Goal: Use online tool/utility: Utilize a website feature to perform a specific function

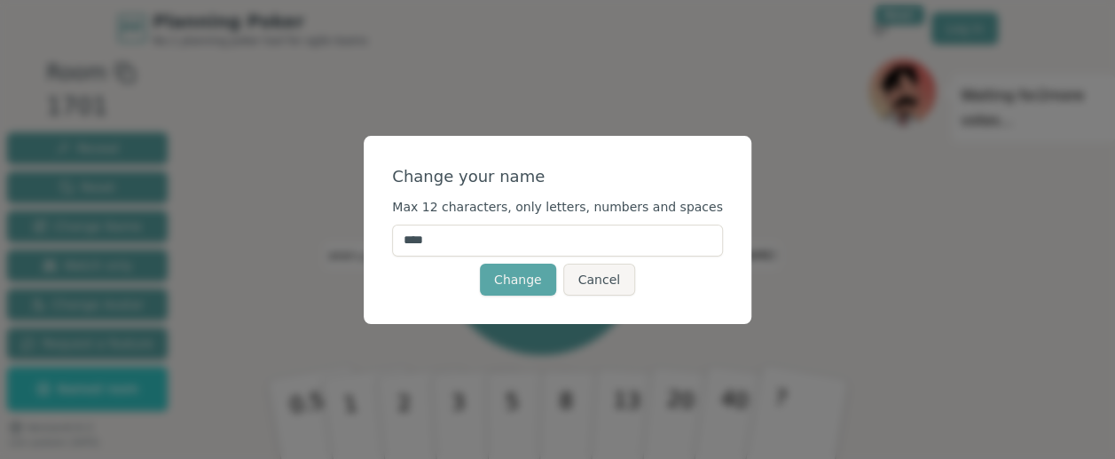
click at [484, 235] on input "****" at bounding box center [557, 240] width 331 height 32
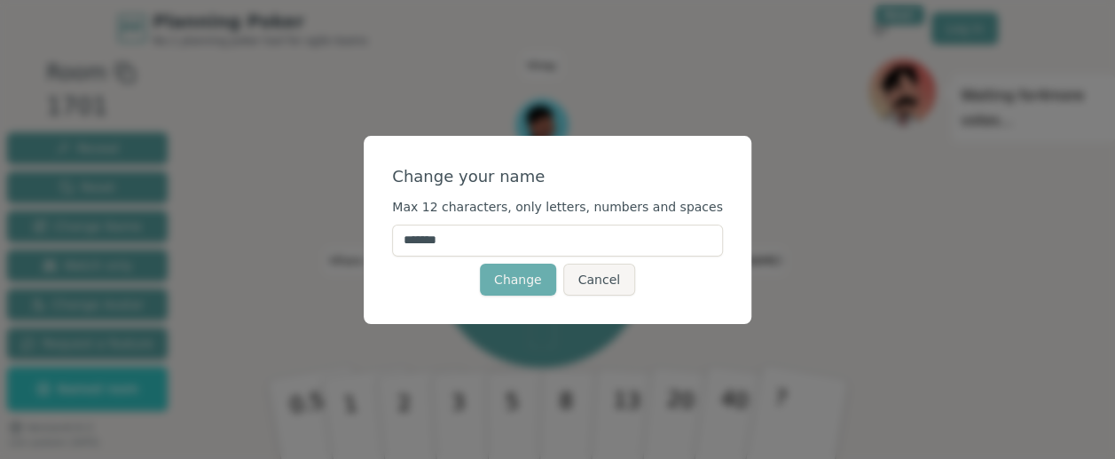
type input "*******"
click at [501, 279] on button "Change" at bounding box center [518, 279] width 76 height 32
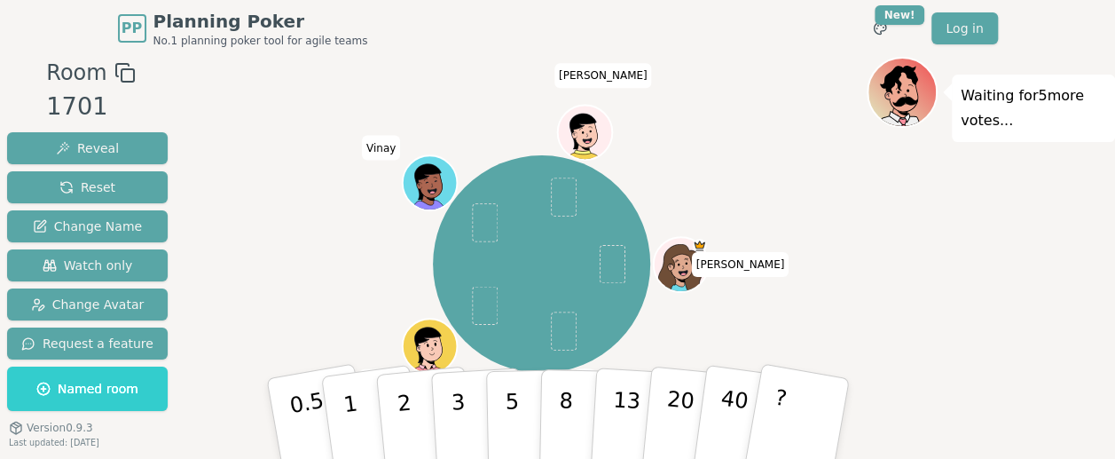
scroll to position [85, 0]
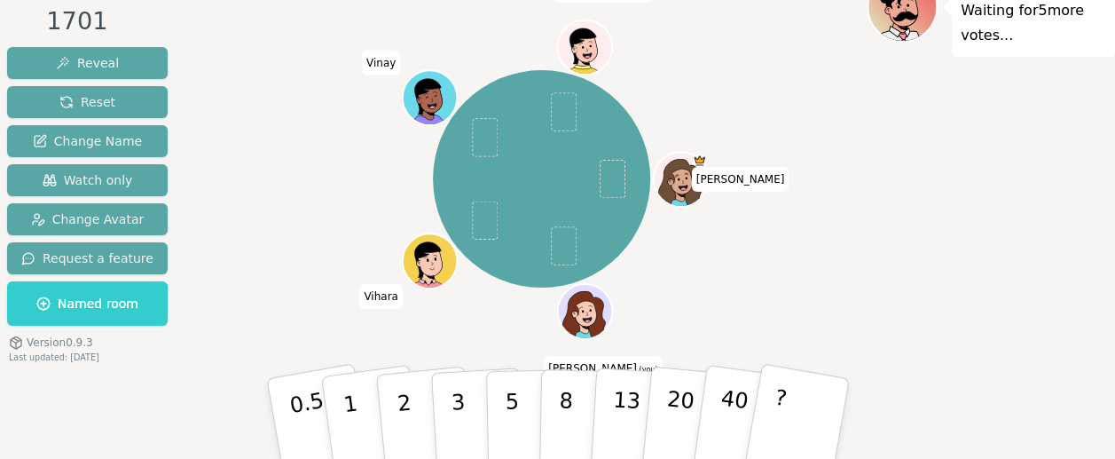
click at [594, 325] on div at bounding box center [586, 328] width 53 height 48
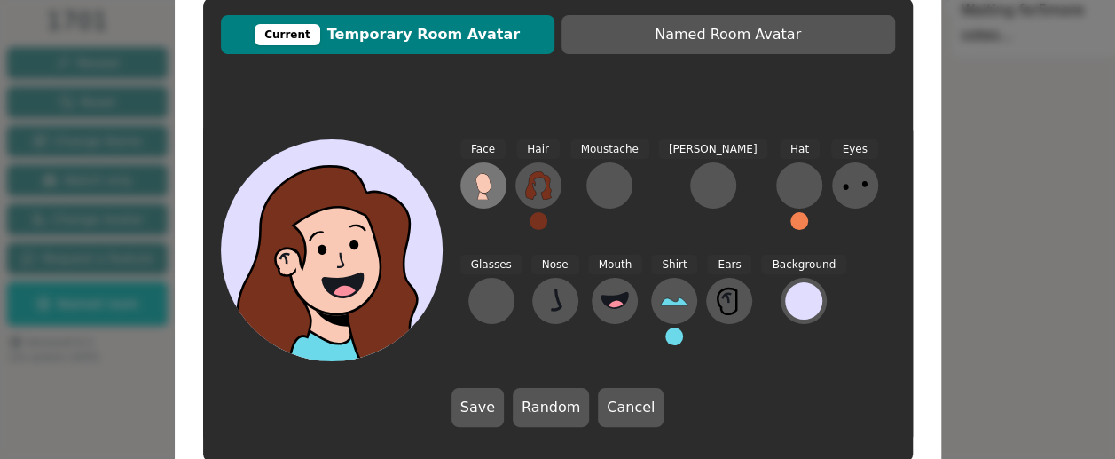
click at [479, 178] on icon at bounding box center [482, 183] width 15 height 20
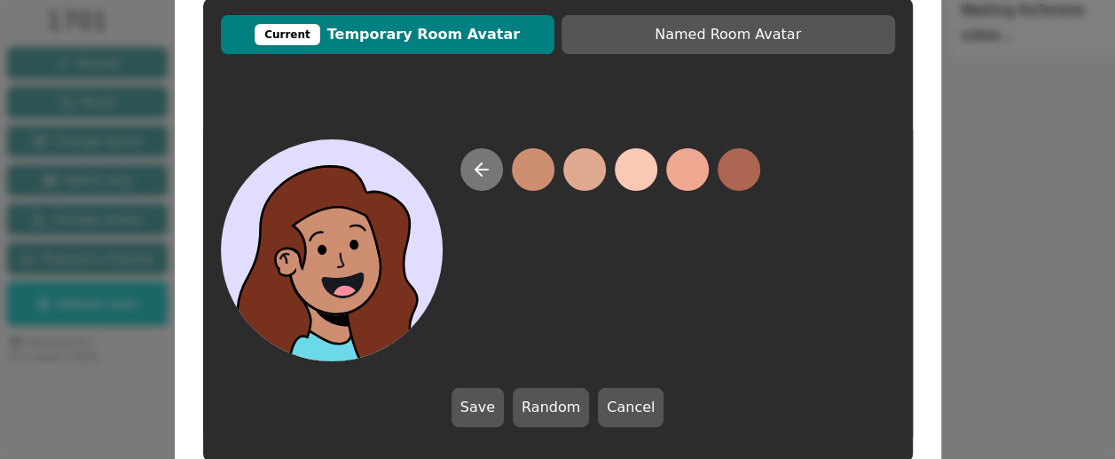
click at [488, 174] on icon at bounding box center [481, 169] width 21 height 21
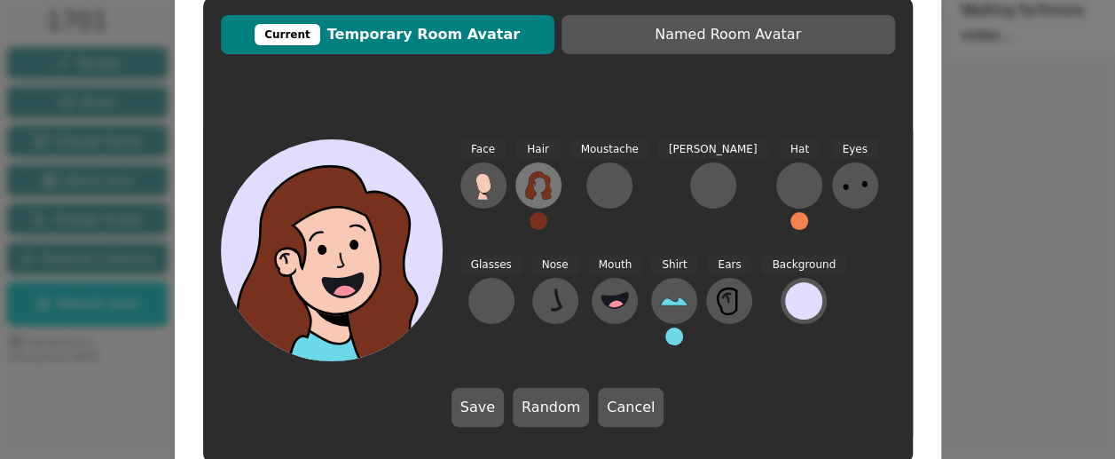
click at [552, 183] on icon at bounding box center [538, 185] width 28 height 28
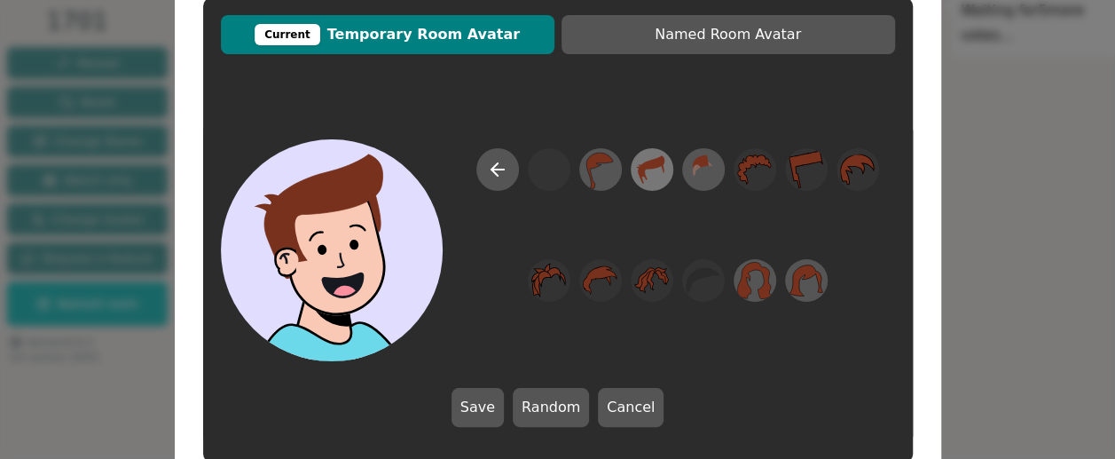
click at [651, 174] on icon at bounding box center [651, 169] width 35 height 40
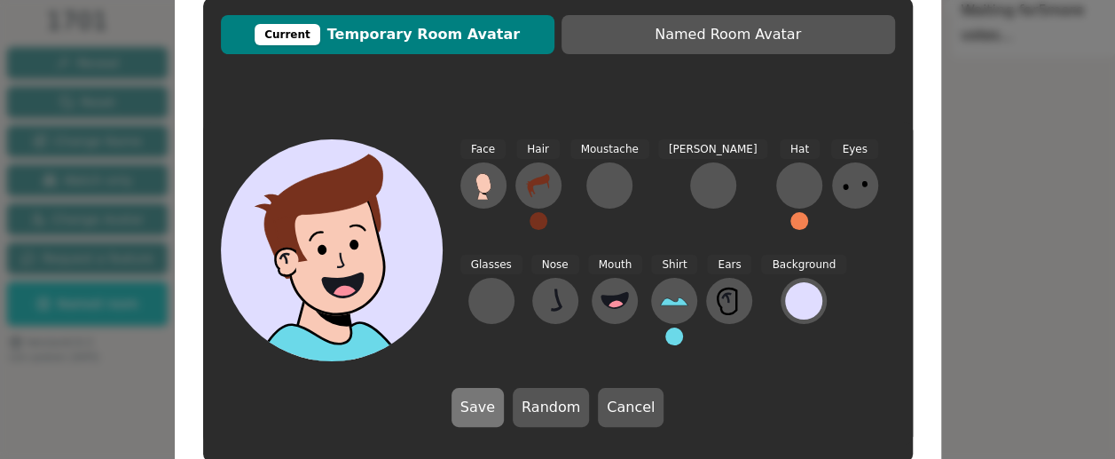
click at [477, 411] on button "Save" at bounding box center [477, 407] width 52 height 39
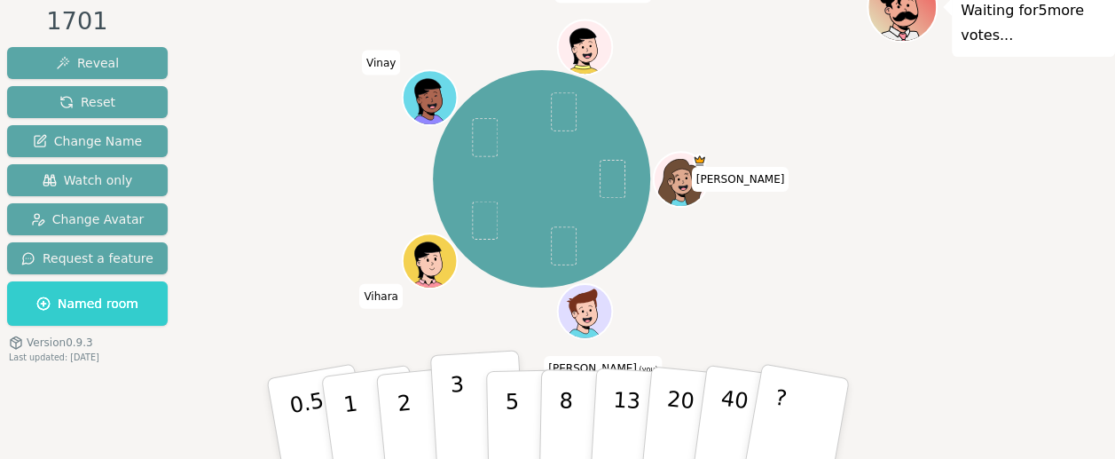
click at [460, 416] on p "3" at bounding box center [459, 420] width 20 height 97
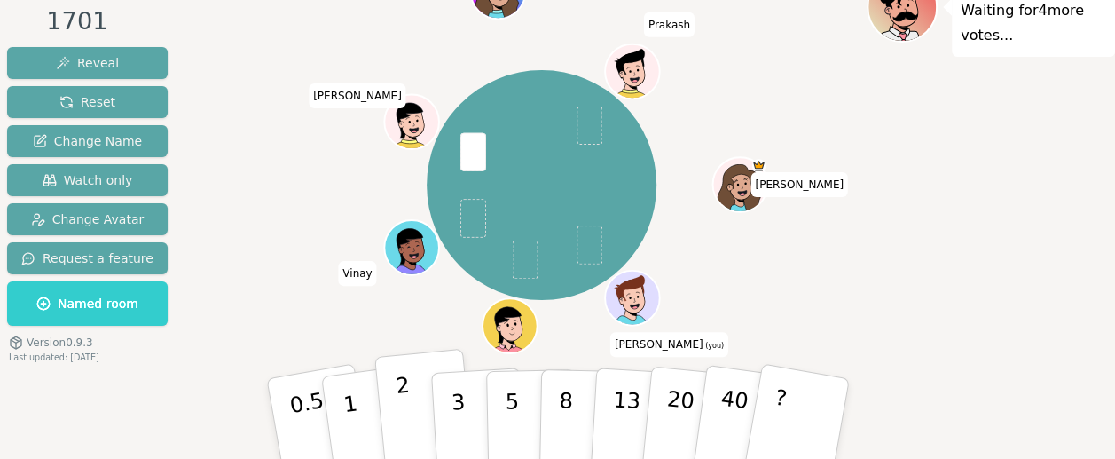
click at [415, 390] on button "2" at bounding box center [423, 419] width 101 height 141
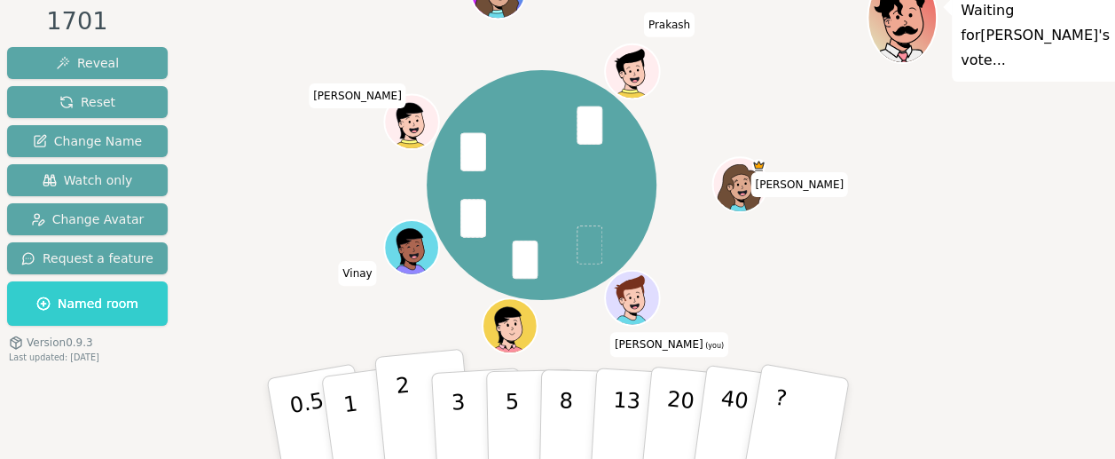
click at [397, 419] on p "2" at bounding box center [405, 420] width 23 height 97
